Goal: Task Accomplishment & Management: Complete application form

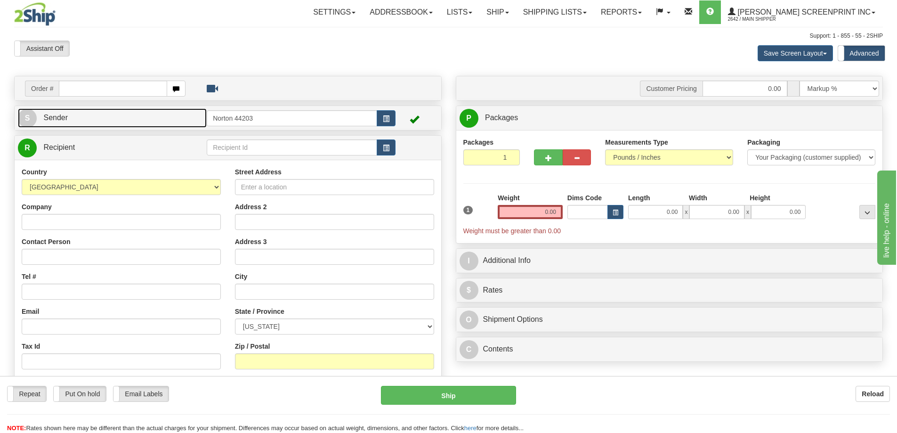
click at [115, 120] on link "S Sender" at bounding box center [112, 117] width 189 height 19
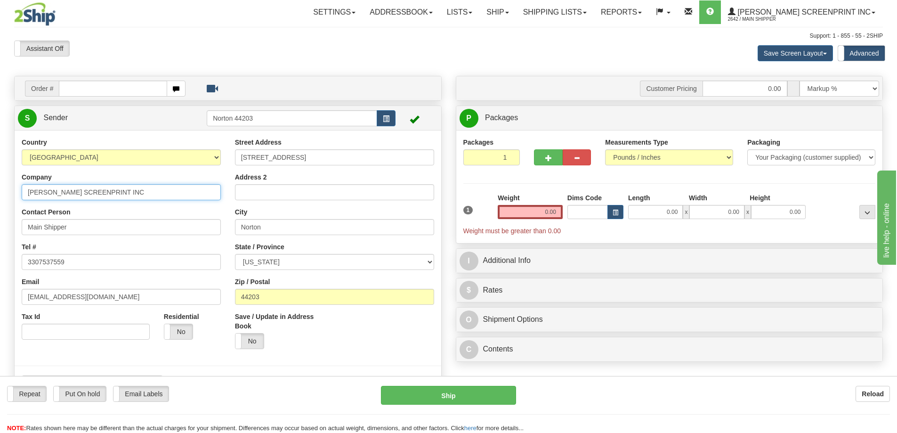
drag, startPoint x: 141, startPoint y: 189, endPoint x: 14, endPoint y: 182, distance: 127.3
click at [24, 182] on div "Company [PERSON_NAME] SCREENPRINT INC" at bounding box center [121, 186] width 199 height 28
type input "[PERSON_NAME]"
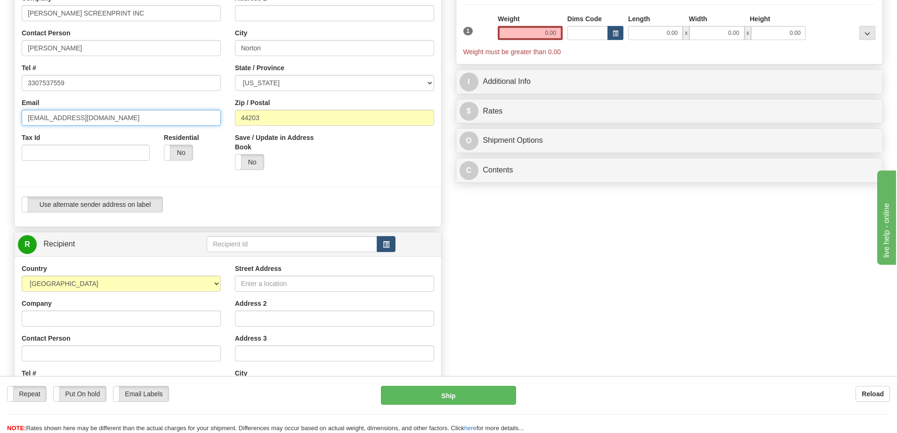
scroll to position [188, 0]
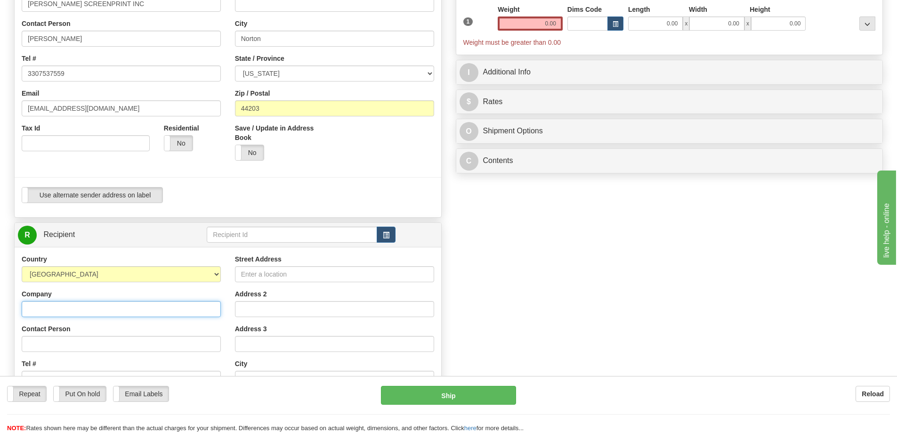
click at [67, 312] on input "Company" at bounding box center [121, 309] width 199 height 16
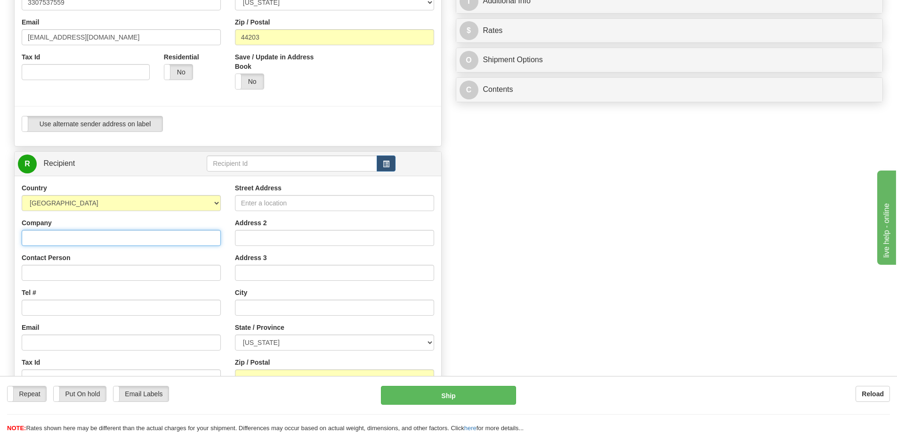
scroll to position [283, 0]
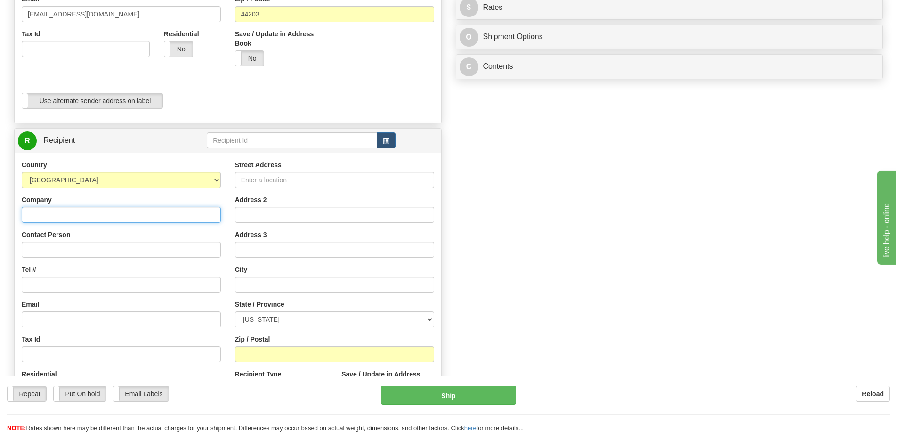
click at [73, 213] on input "Company" at bounding box center [121, 215] width 199 height 16
type input "[PERSON_NAME]"
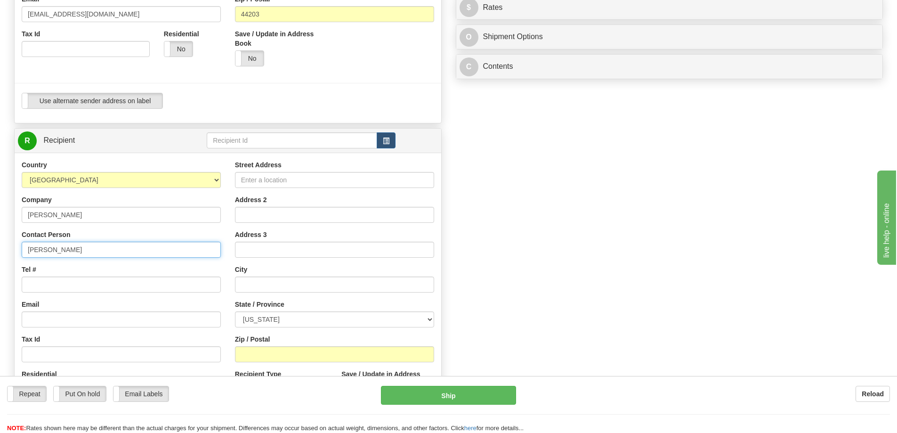
type input "[PERSON_NAME]"
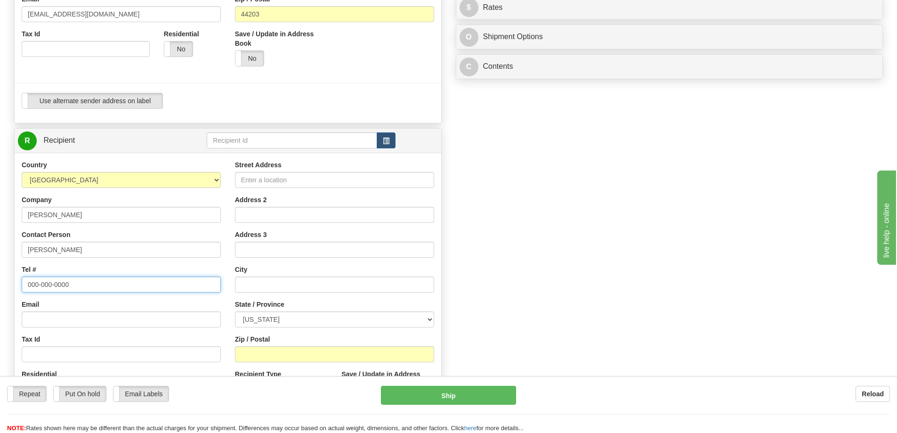
type input "000-000-0000"
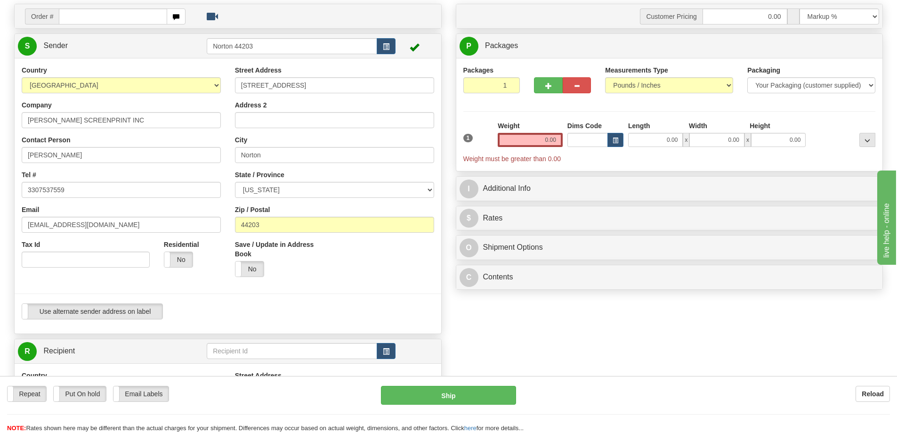
scroll to position [94, 0]
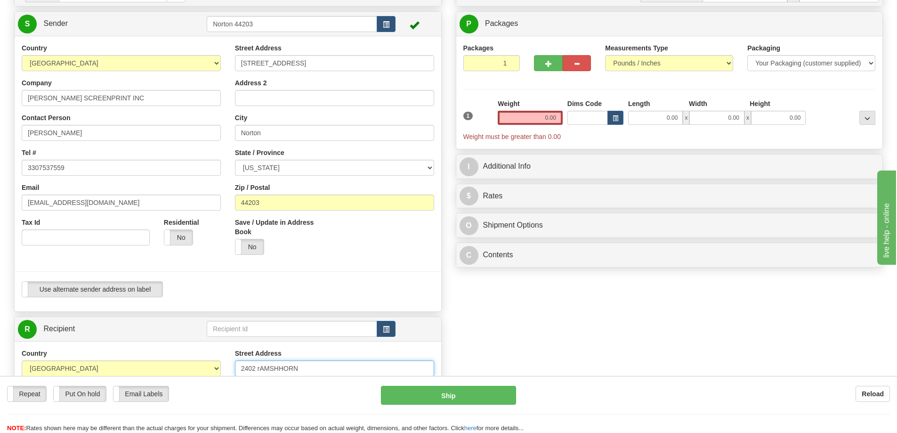
click at [284, 363] on input "2402 rAMSHHORN" at bounding box center [334, 368] width 199 height 16
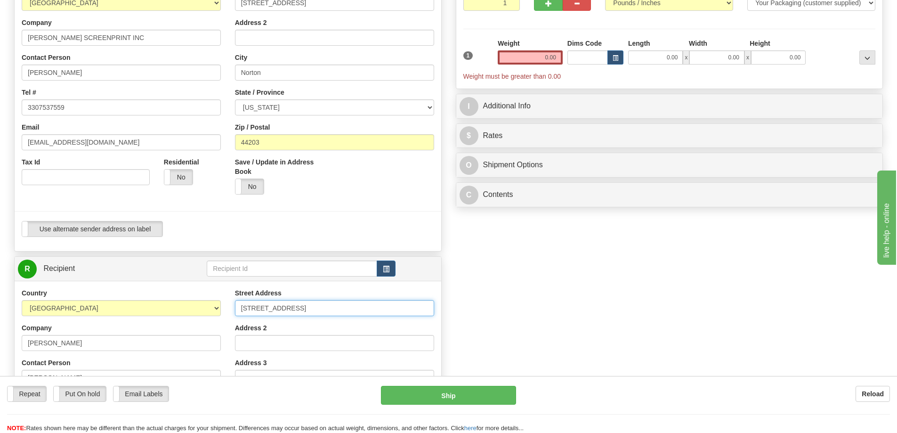
scroll to position [188, 0]
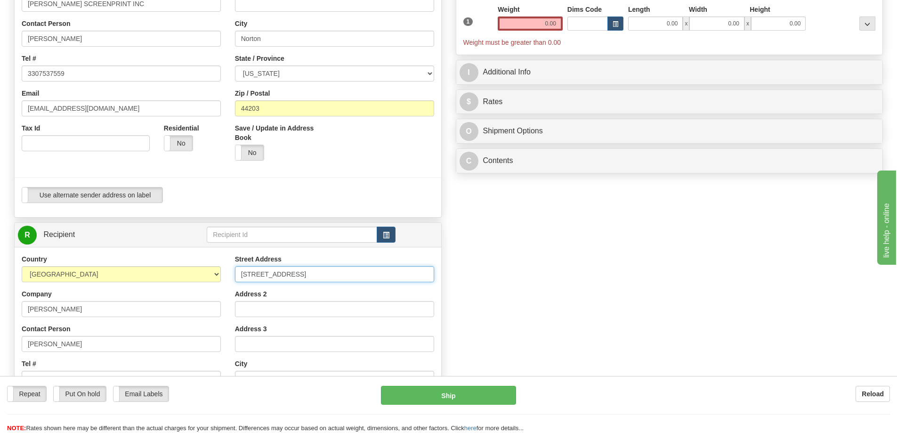
type input "[STREET_ADDRESS]"
type input "MANASQUAN"
select select "NJ"
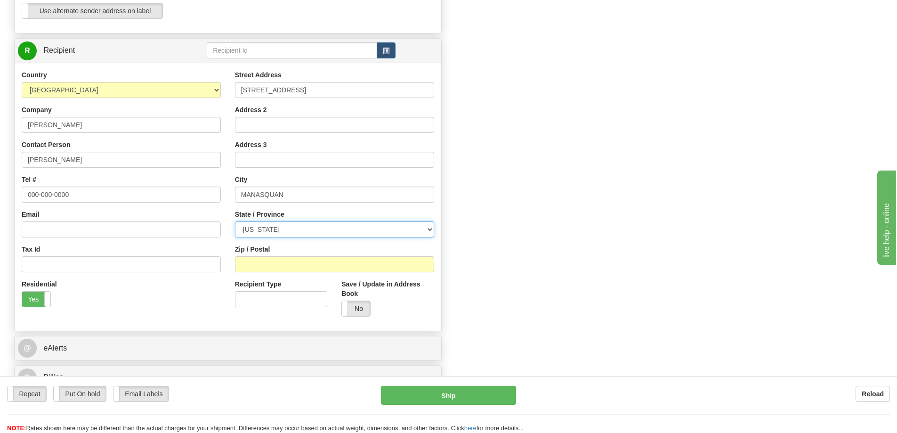
scroll to position [377, 0]
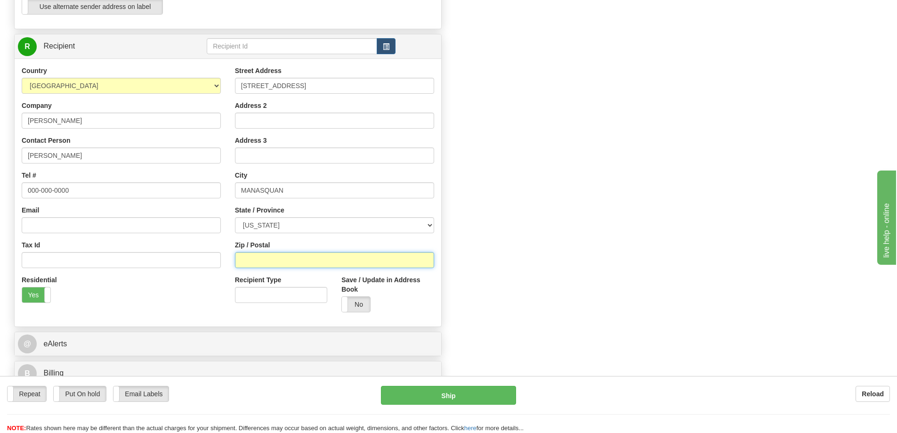
click at [278, 259] on input "Zip / Postal" at bounding box center [334, 260] width 199 height 16
type input "08736"
click at [455, 266] on div "Order # S Sender" at bounding box center [448, 44] width 883 height 691
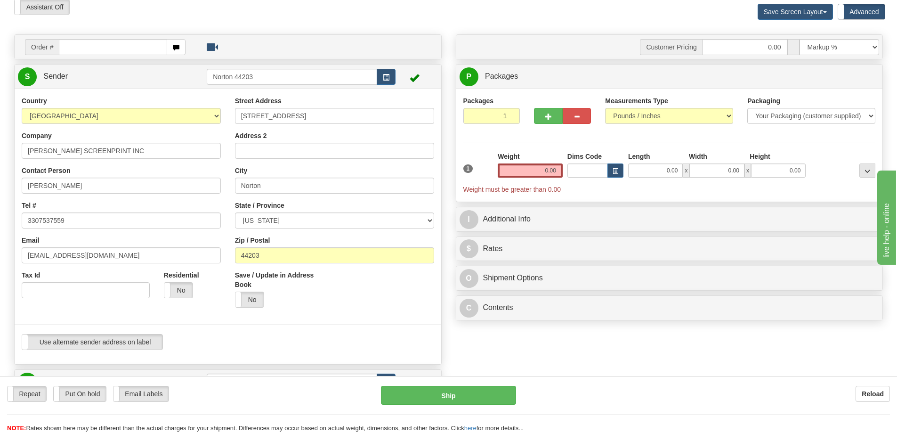
scroll to position [0, 0]
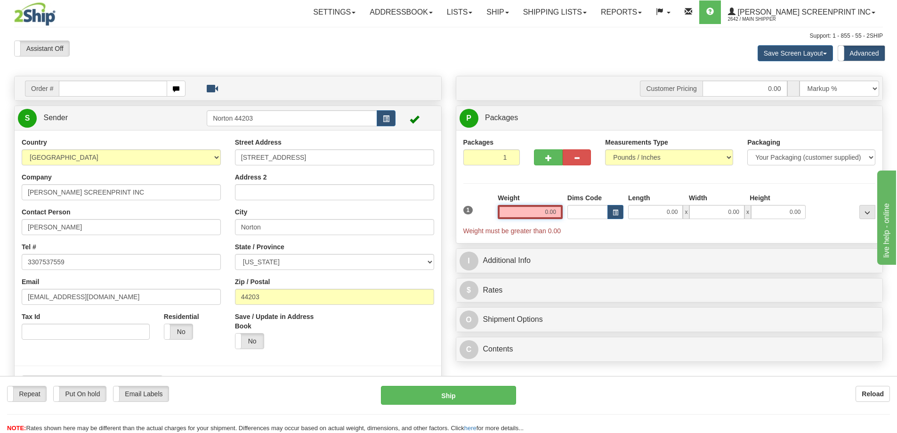
click at [527, 214] on input "0.00" at bounding box center [530, 212] width 65 height 14
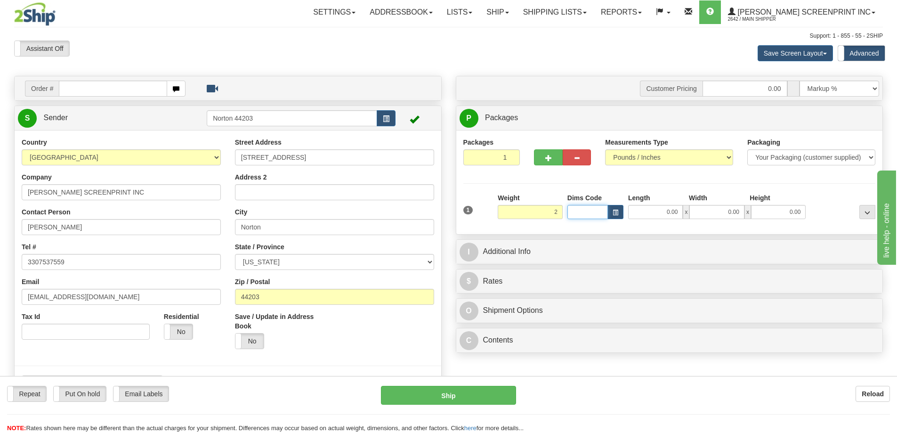
type input "2.00"
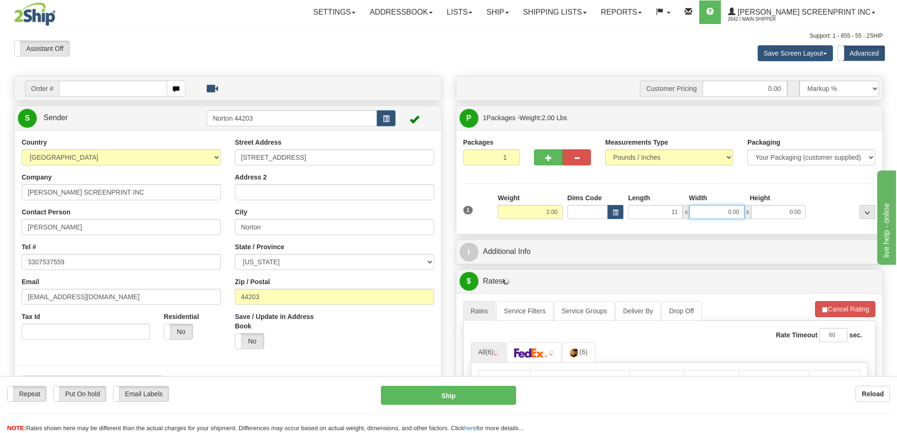
type input "11.00"
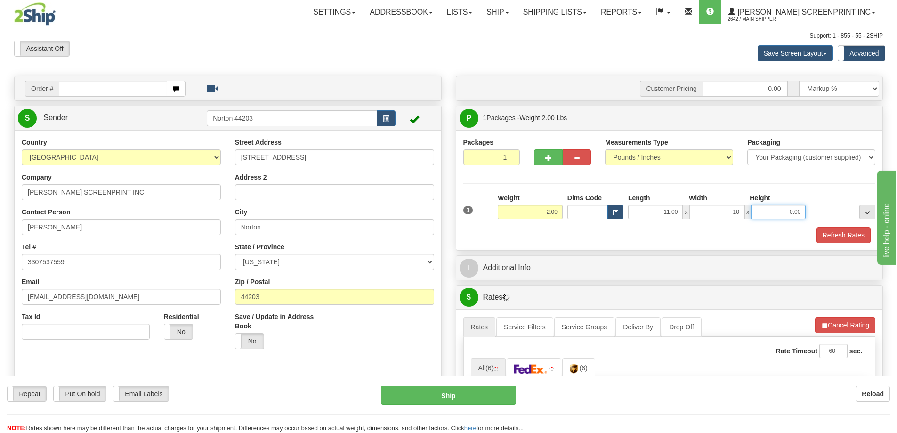
type input "10.00"
type input "6.00"
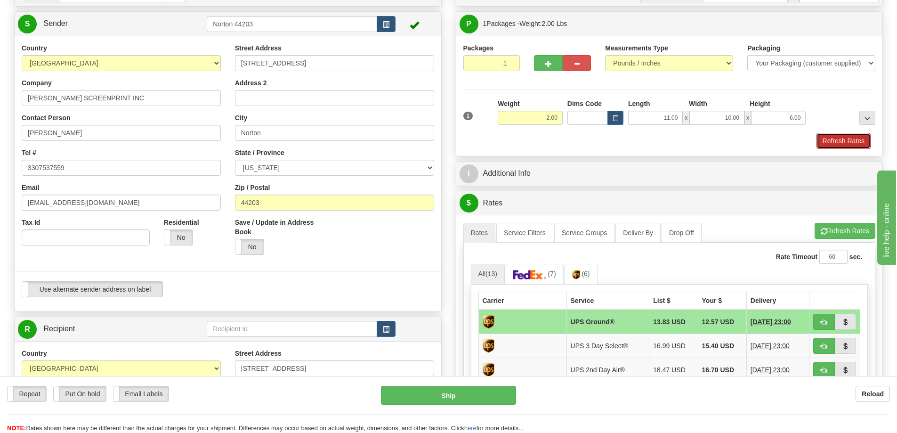
click at [836, 141] on button "Refresh Rates" at bounding box center [844, 141] width 54 height 16
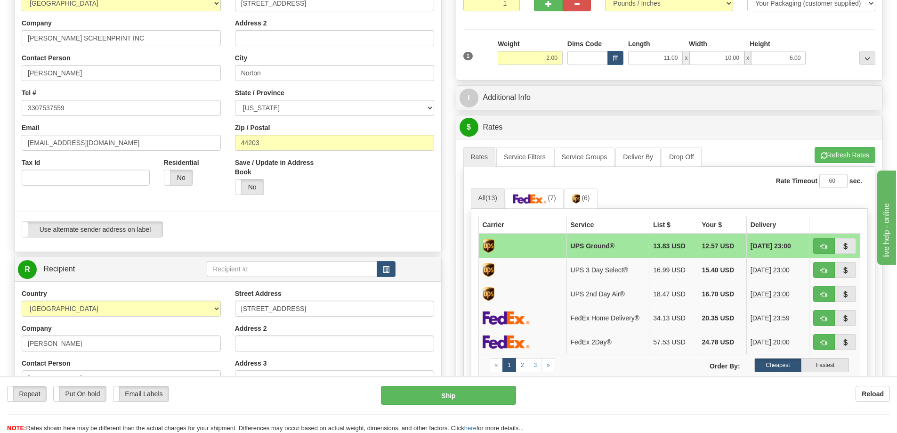
scroll to position [188, 0]
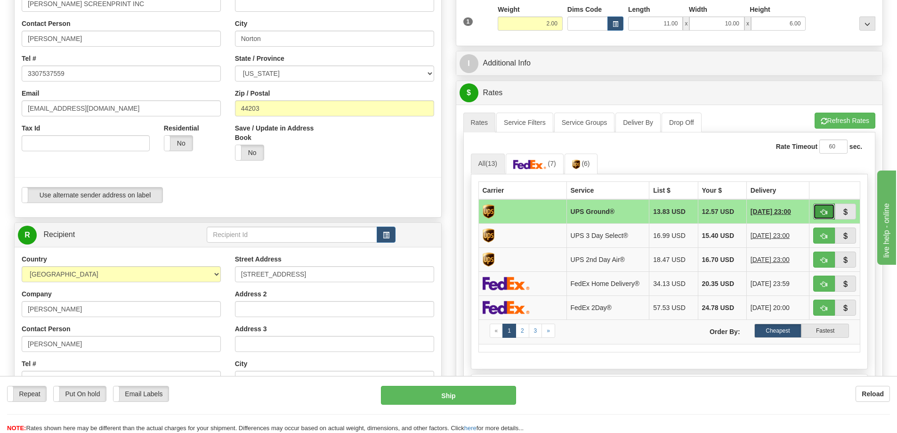
click at [827, 206] on button "button" at bounding box center [824, 211] width 22 height 16
type input "03"
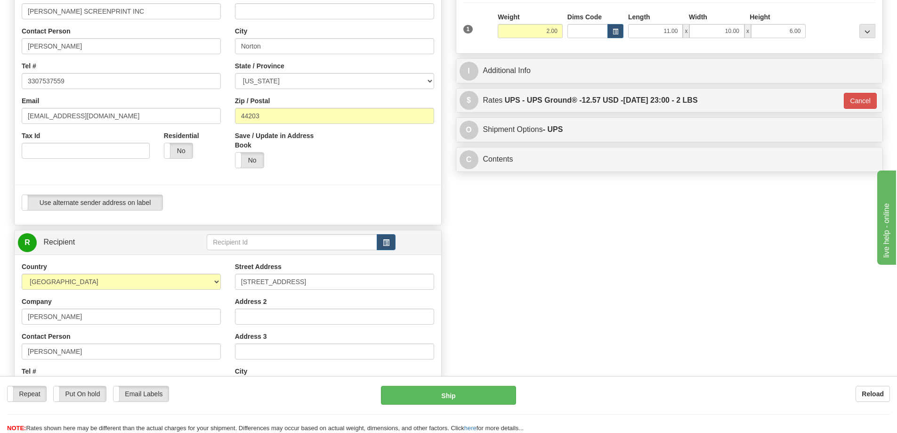
scroll to position [94, 0]
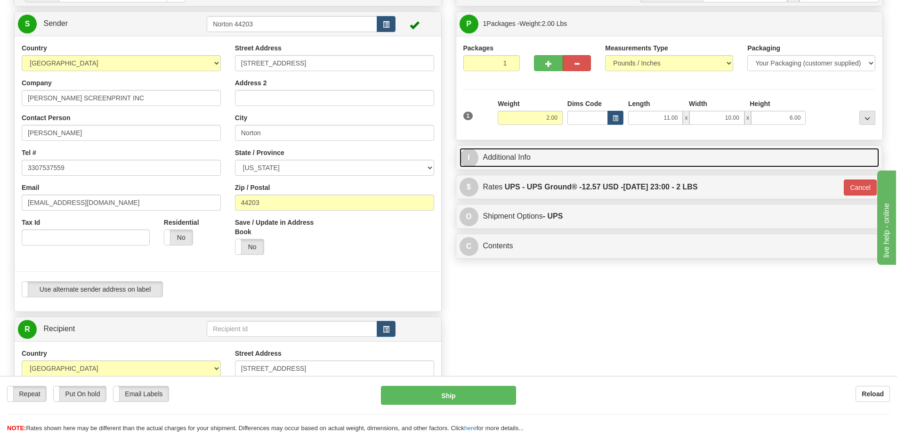
click at [540, 156] on link "I Additional Info" at bounding box center [670, 157] width 420 height 19
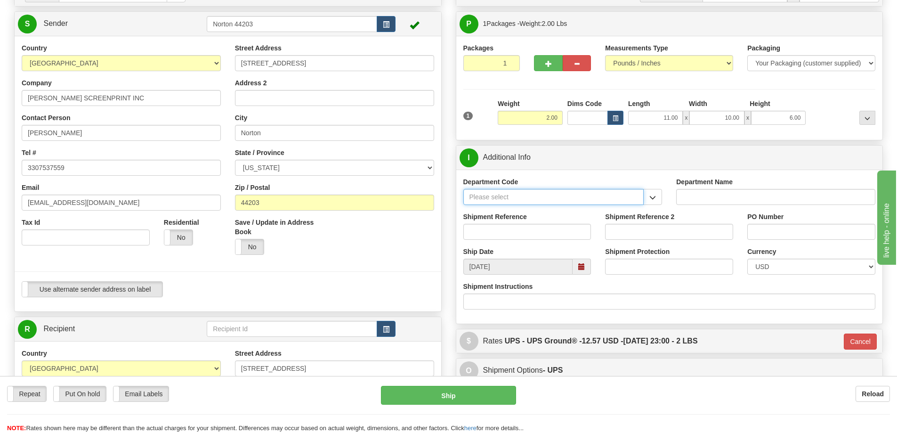
click at [538, 197] on input "Department Code" at bounding box center [553, 197] width 181 height 16
type input "9999-001"
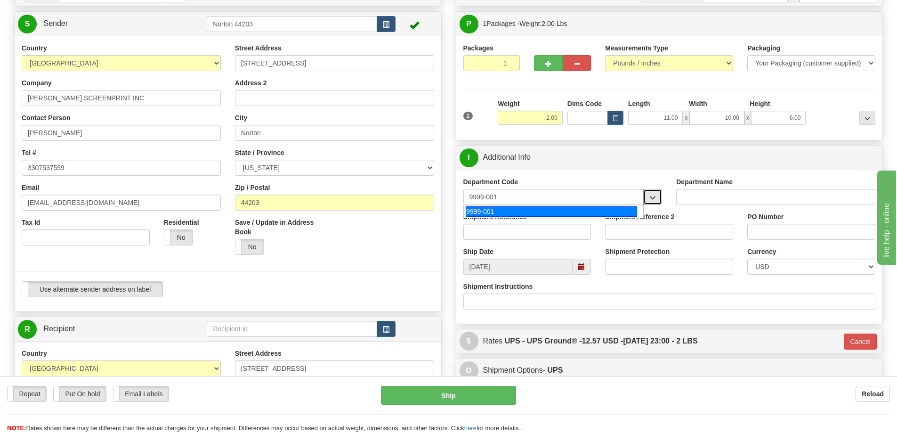
type input "MISC"
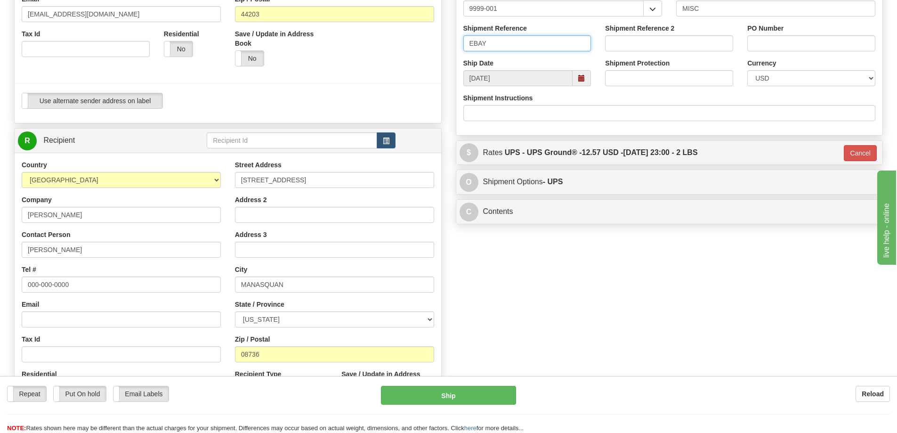
scroll to position [377, 0]
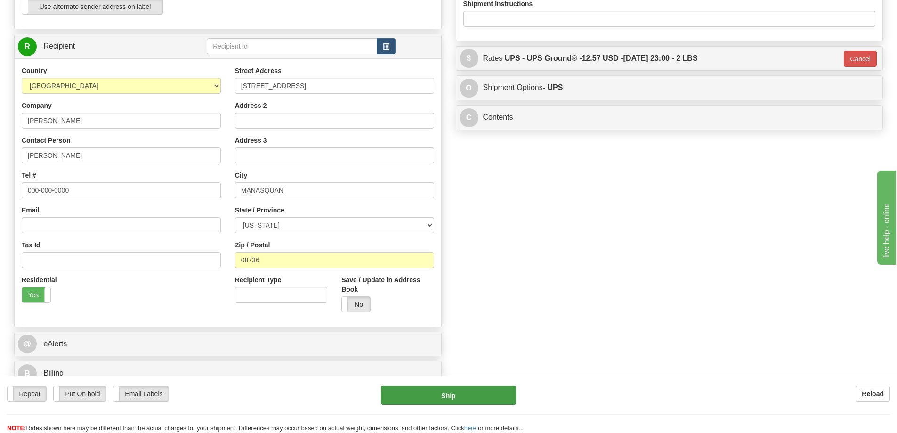
type input "EBAY"
drag, startPoint x: 476, startPoint y: 397, endPoint x: 544, endPoint y: 266, distance: 148.3
click at [543, 267] on form "Pre-print Ship Docs. [GEOGRAPHIC_DATA] Close Consolidation Unit Close Consolida…" at bounding box center [448, 69] width 869 height 740
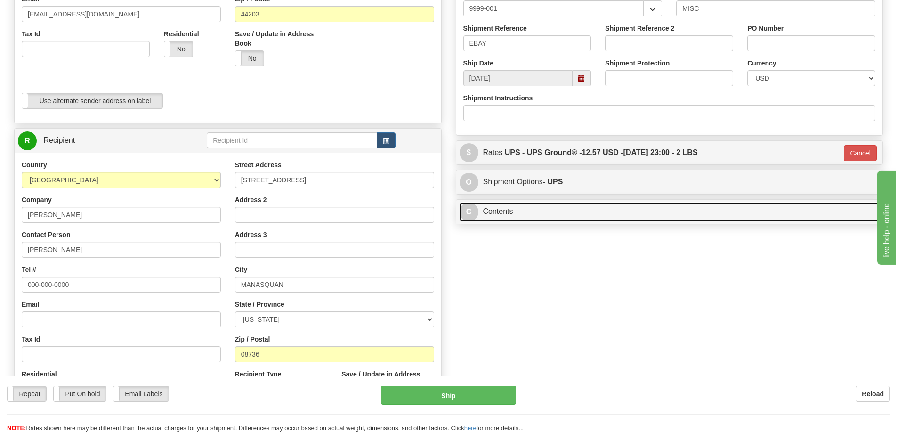
click at [523, 207] on link "C Contents" at bounding box center [670, 211] width 420 height 19
click at [541, 212] on link "C Contents" at bounding box center [670, 211] width 420 height 19
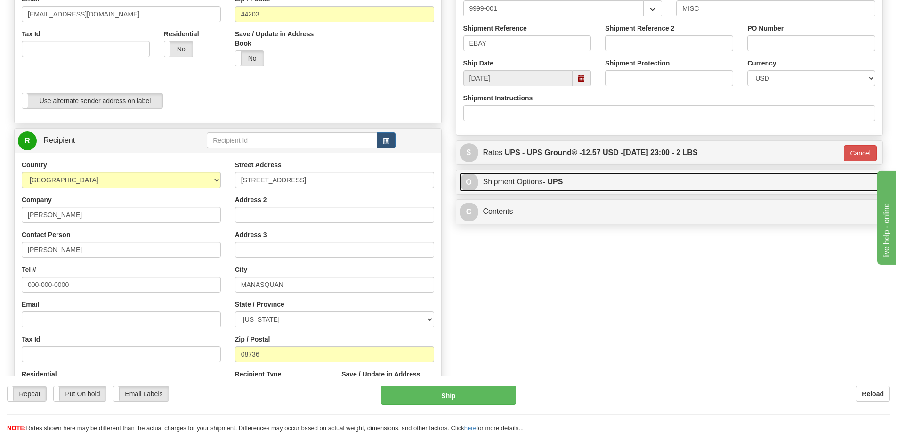
click at [543, 186] on link "O Shipment Options - UPS" at bounding box center [670, 181] width 420 height 19
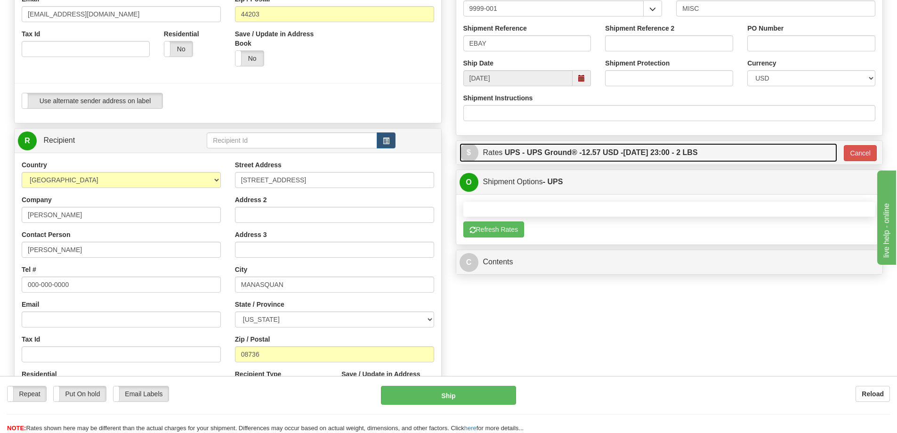
click at [561, 157] on label "UPS - UPS Ground® - 12.57 USD - [DATE] 23:00 - 2 LBS" at bounding box center [601, 152] width 193 height 19
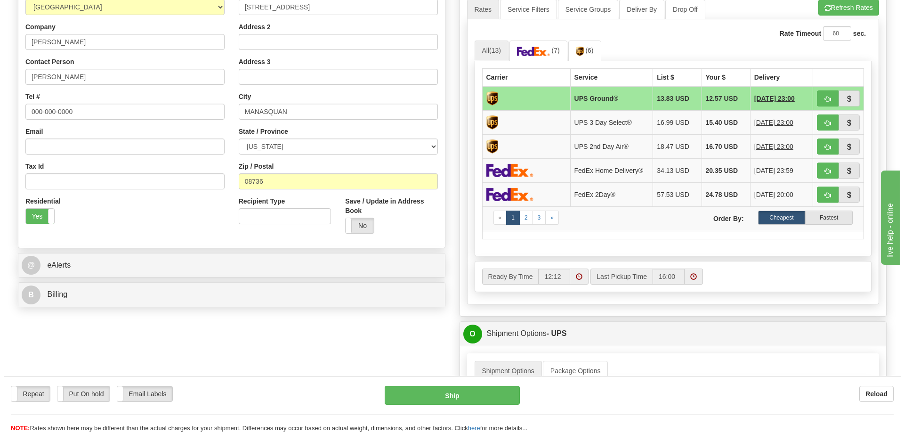
scroll to position [471, 0]
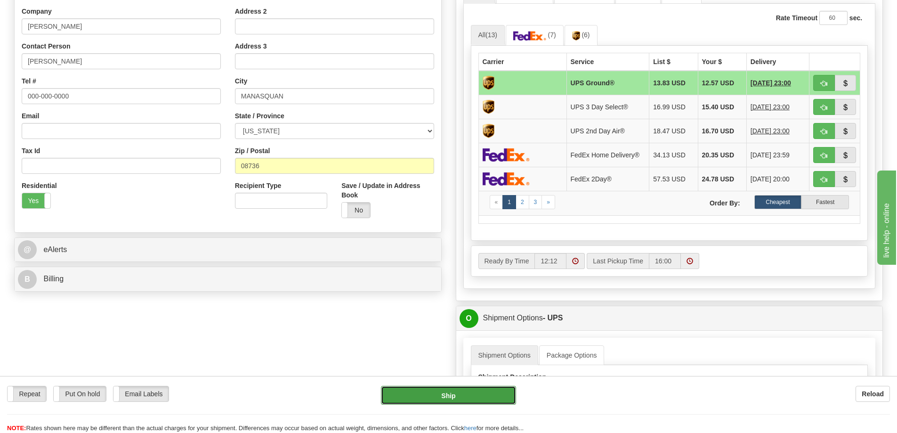
click at [468, 398] on button "Ship" at bounding box center [448, 395] width 135 height 19
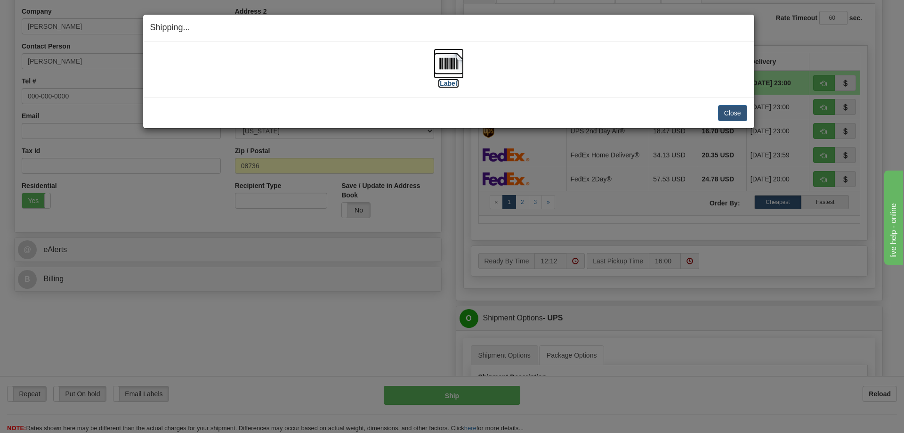
click at [458, 62] on img at bounding box center [449, 64] width 30 height 30
click at [739, 111] on button "Close" at bounding box center [732, 113] width 29 height 16
